Goal: Task Accomplishment & Management: Manage account settings

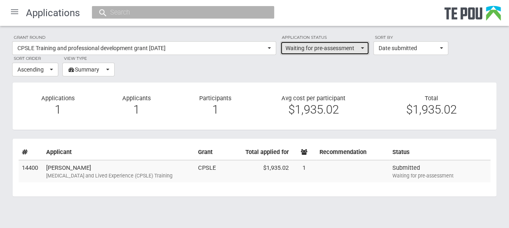
click at [336, 47] on span "Waiting for pre-assessment" at bounding box center [322, 48] width 73 height 8
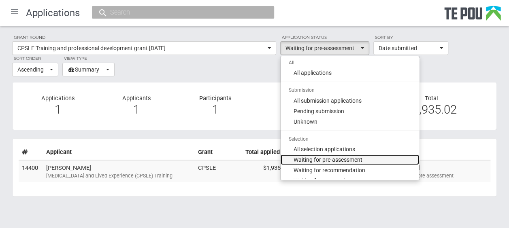
click at [335, 159] on span "Waiting for pre-assessment" at bounding box center [328, 160] width 69 height 8
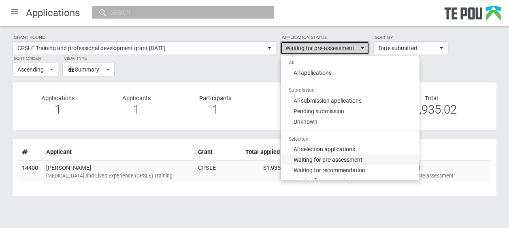
select select "100"
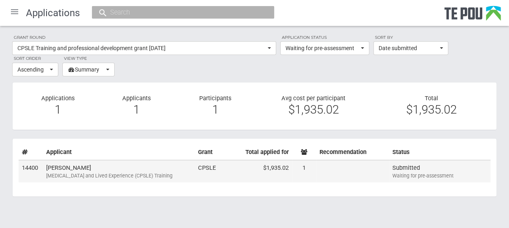
click at [129, 170] on td "Celia Jack Peer Support and Lived Experience (CPSLE) Training" at bounding box center [119, 171] width 152 height 23
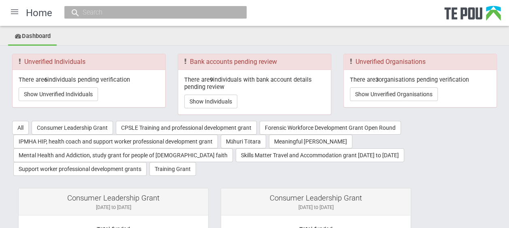
click at [15, 11] on div at bounding box center [14, 11] width 19 height 19
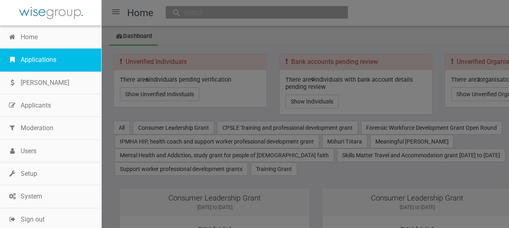
click at [37, 55] on link "Applications" at bounding box center [50, 60] width 101 height 23
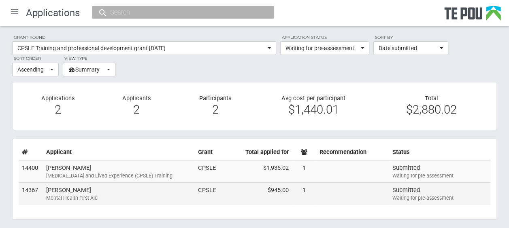
click at [120, 191] on td "[PERSON_NAME] Mental Health First Aid" at bounding box center [119, 194] width 152 height 22
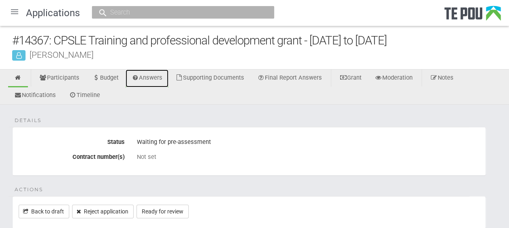
click at [154, 77] on link "Answers" at bounding box center [147, 79] width 43 height 18
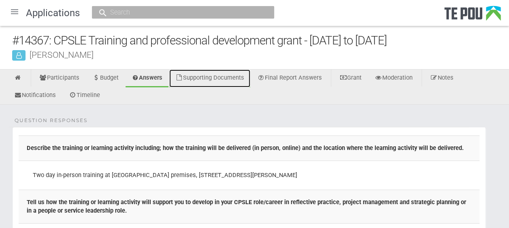
click at [239, 76] on link "Supporting Documents" at bounding box center [209, 79] width 81 height 18
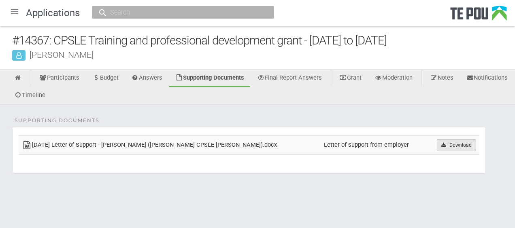
click at [441, 145] on icon at bounding box center [444, 145] width 6 height 5
click at [15, 80] on icon at bounding box center [18, 78] width 8 height 6
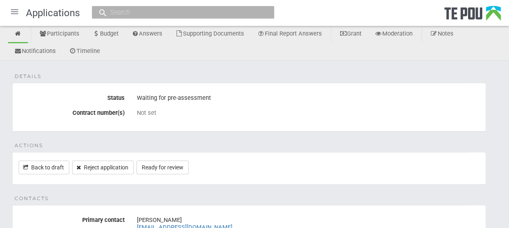
scroll to position [38, 0]
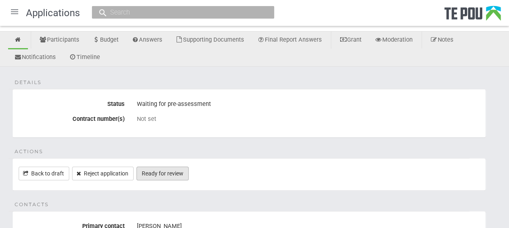
click at [160, 173] on link "Ready for review" at bounding box center [163, 174] width 52 height 14
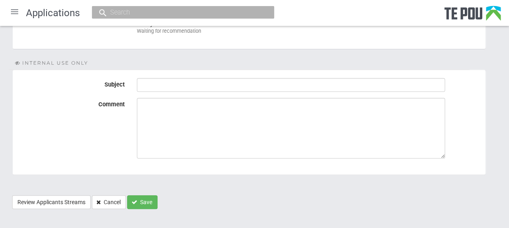
scroll to position [148, 0]
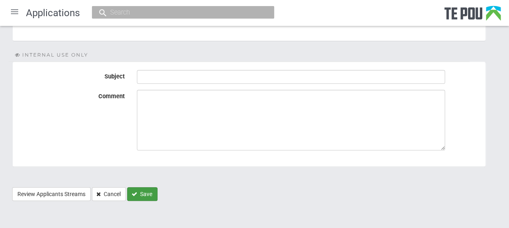
click at [140, 193] on button "Save" at bounding box center [142, 195] width 30 height 14
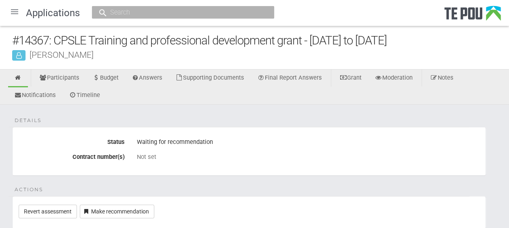
click at [18, 12] on div at bounding box center [14, 11] width 19 height 19
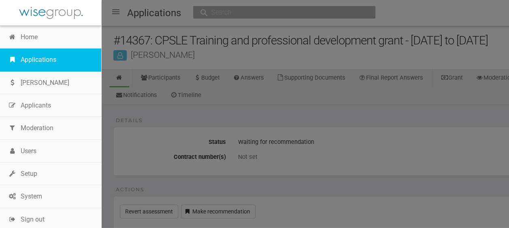
click at [42, 63] on link "Applications" at bounding box center [50, 60] width 101 height 23
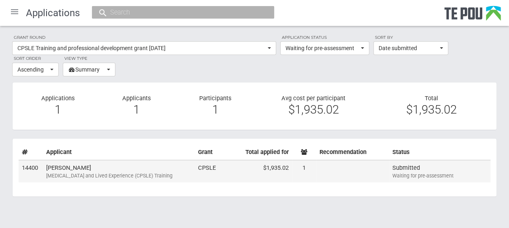
click at [106, 170] on td "Celia Jack Peer Support and Lived Experience (CPSLE) Training" at bounding box center [119, 171] width 152 height 23
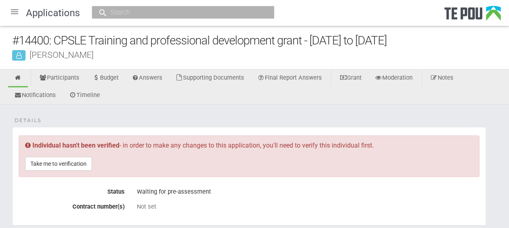
click at [15, 10] on div at bounding box center [14, 11] width 19 height 19
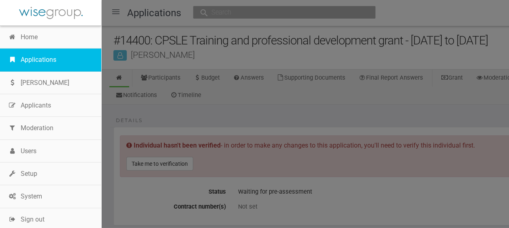
click at [43, 56] on link "Applications" at bounding box center [50, 60] width 101 height 23
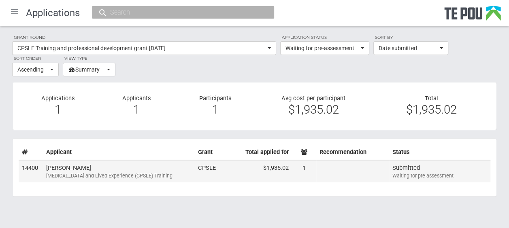
click at [111, 170] on td "[PERSON_NAME][MEDICAL_DATA] and Lived Experience (CPSLE) Training" at bounding box center [119, 171] width 152 height 23
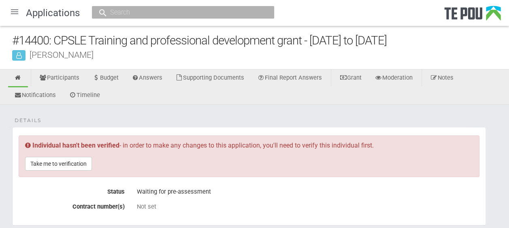
click at [11, 11] on div at bounding box center [14, 11] width 19 height 19
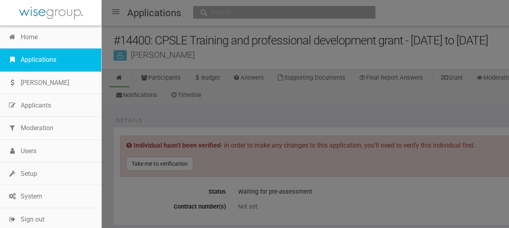
click at [45, 55] on link "Applications" at bounding box center [50, 60] width 101 height 23
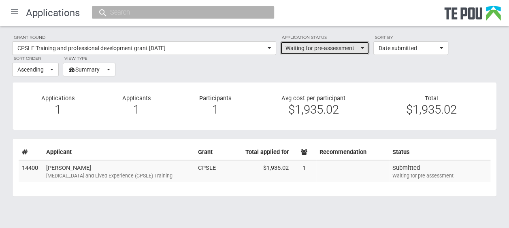
click at [320, 52] on span "Waiting for pre-assessment" at bounding box center [322, 48] width 73 height 8
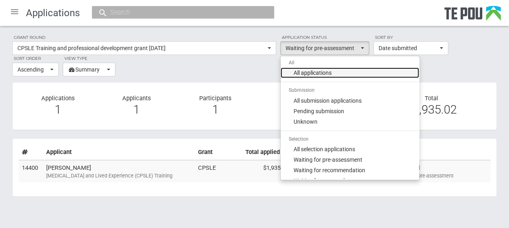
click at [320, 73] on span "All applications" at bounding box center [313, 73] width 38 height 8
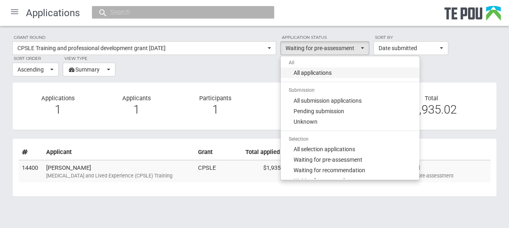
select select "all"
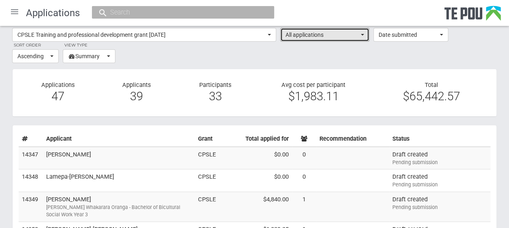
scroll to position [2, 0]
